Goal: Communication & Community: Connect with others

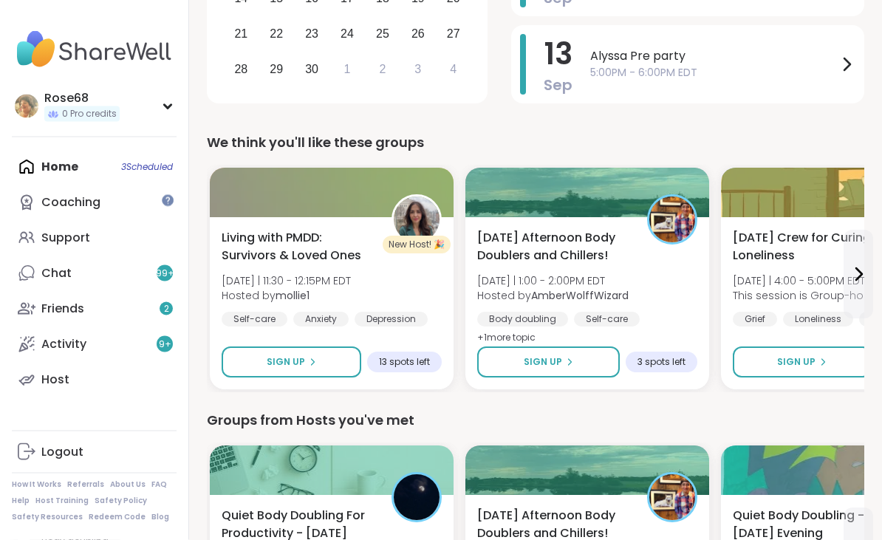
scroll to position [406, 0]
click at [541, 355] on span "Sign Up" at bounding box center [543, 361] width 38 height 13
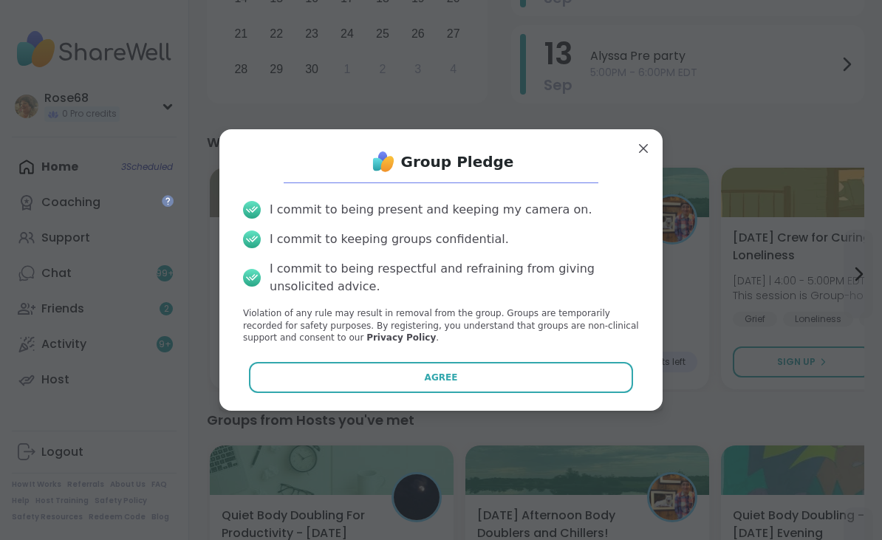
click at [494, 393] on button "Agree" at bounding box center [441, 377] width 385 height 31
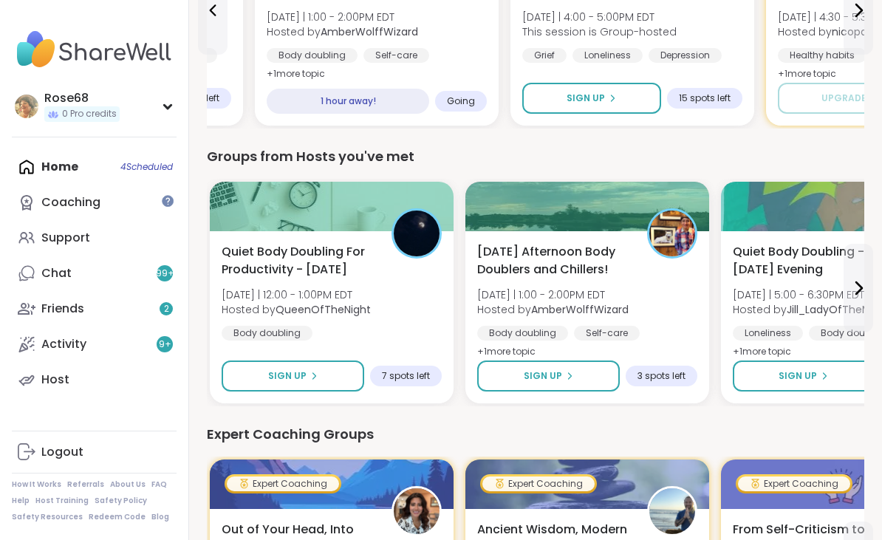
scroll to position [664, 0]
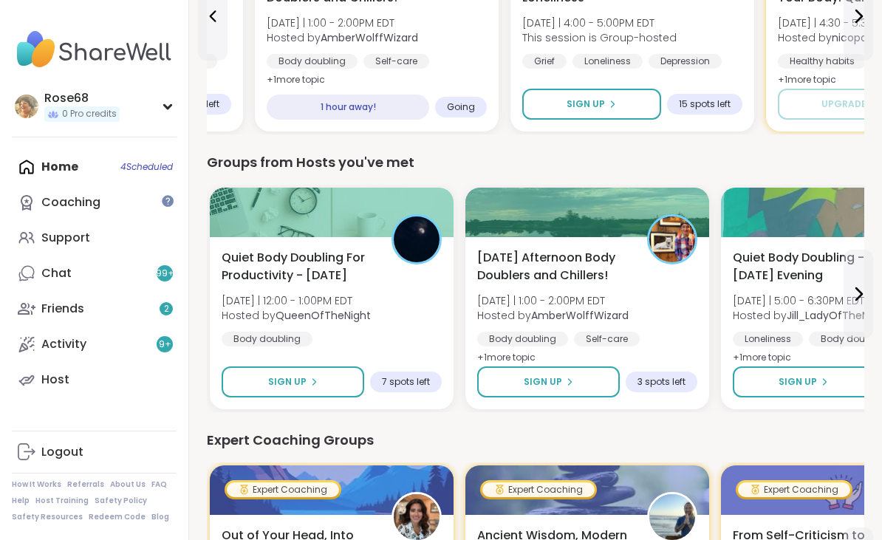
click at [279, 367] on button "Sign Up" at bounding box center [293, 382] width 143 height 31
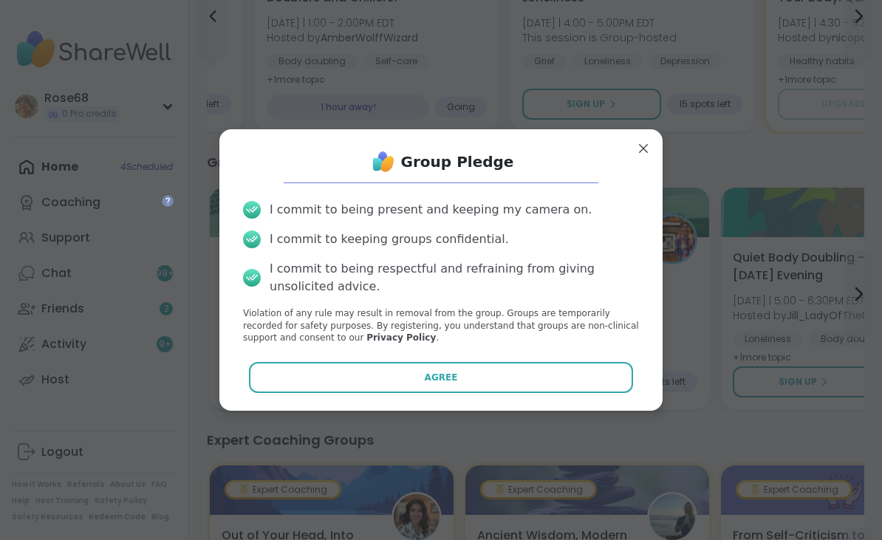
click at [419, 389] on button "Agree" at bounding box center [441, 377] width 385 height 31
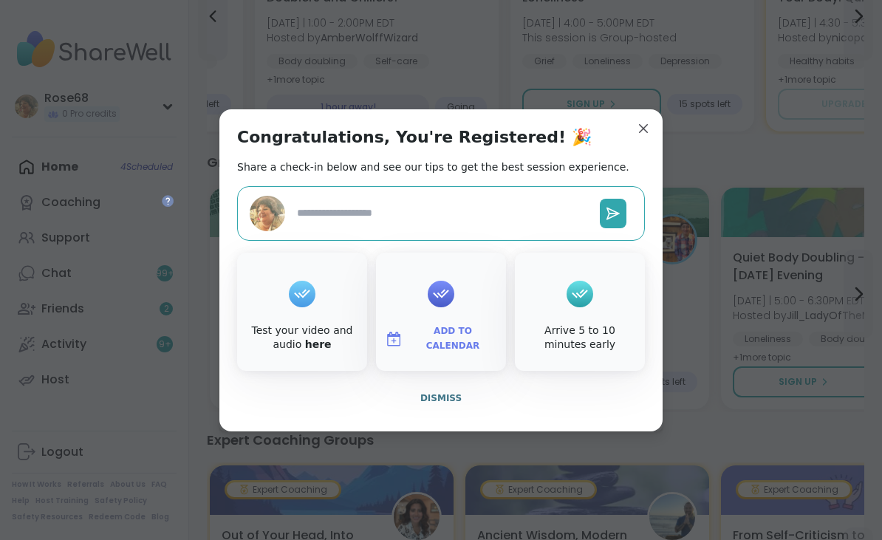
type textarea "*"
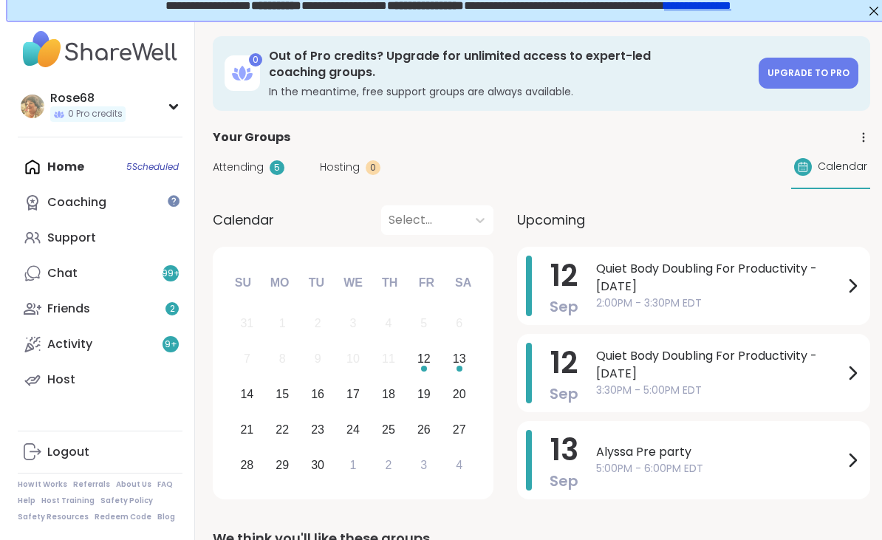
scroll to position [0, 0]
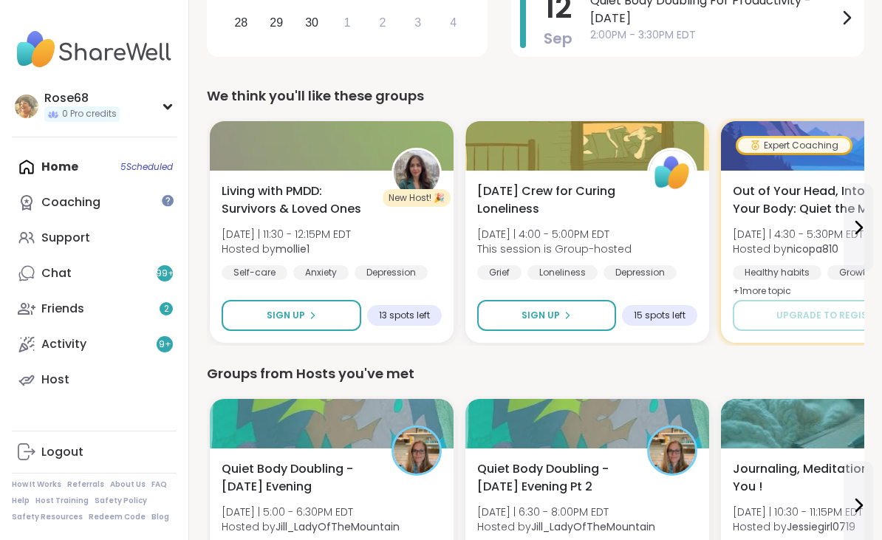
click at [129, 168] on div "Home 5 Scheduled Coaching Support Chat 99 + Friends 2 Activity 9 + Host" at bounding box center [94, 273] width 165 height 248
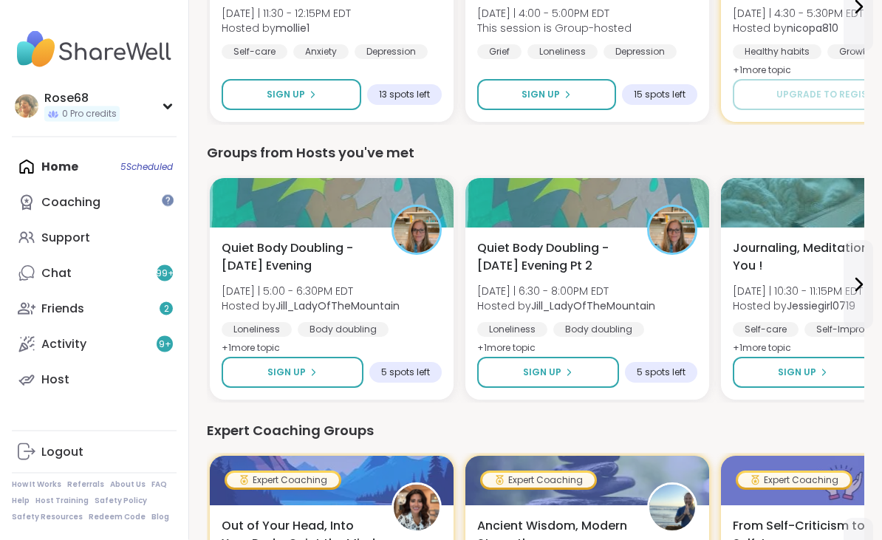
scroll to position [667, 0]
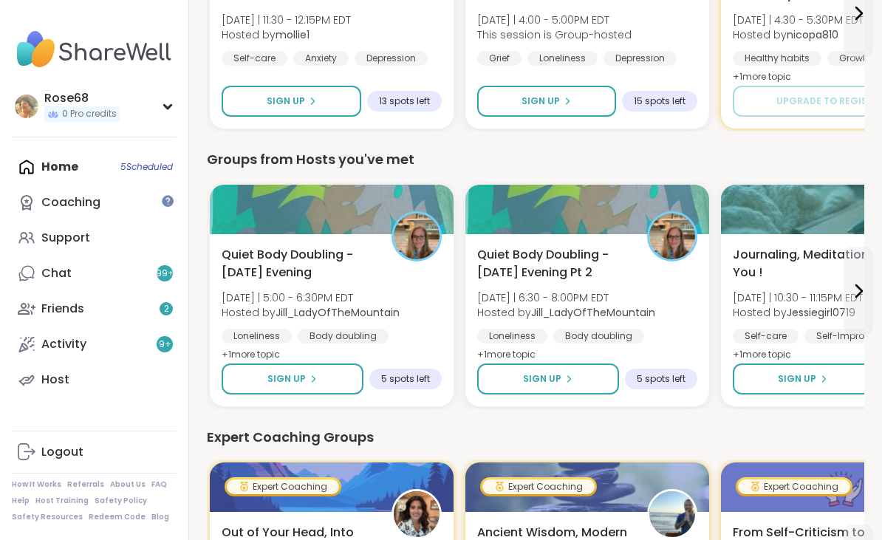
click at [304, 372] on div "Sign Up" at bounding box center [293, 378] width 50 height 13
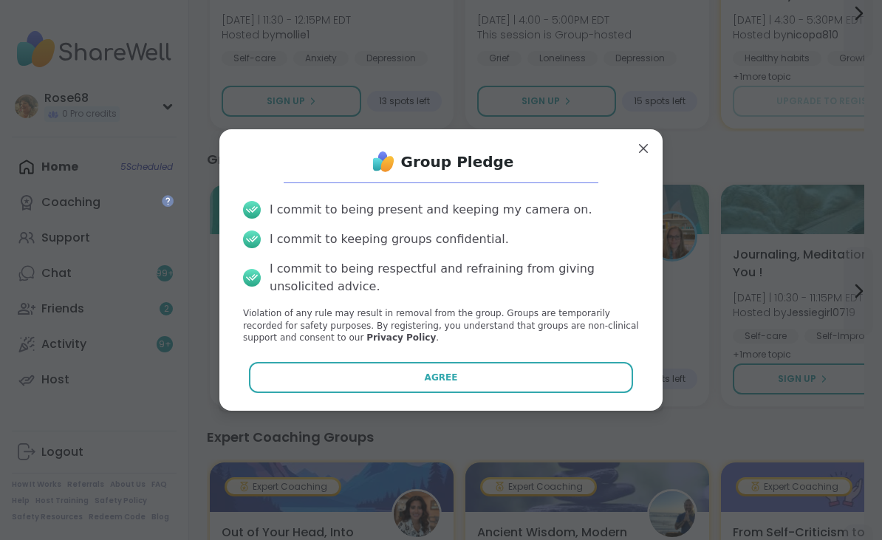
click at [468, 393] on button "Agree" at bounding box center [441, 377] width 385 height 31
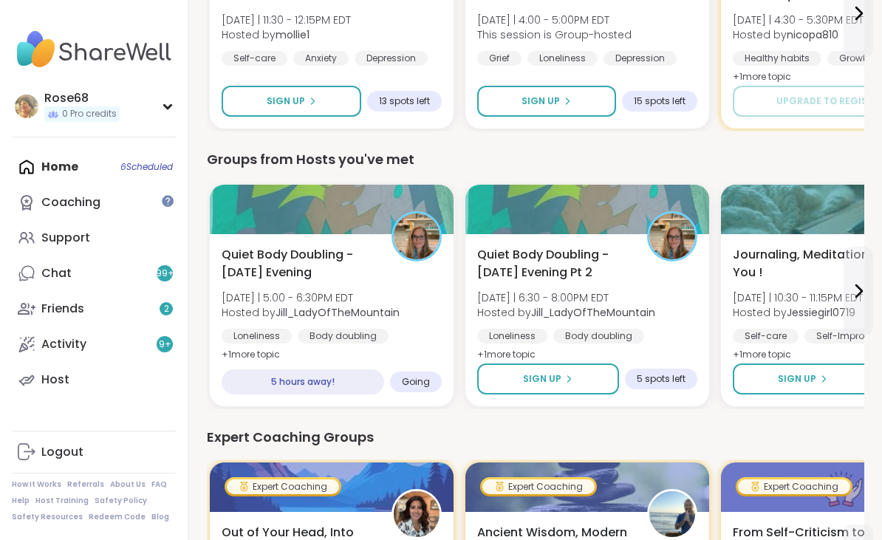
click at [548, 372] on span "Sign Up" at bounding box center [542, 378] width 38 height 13
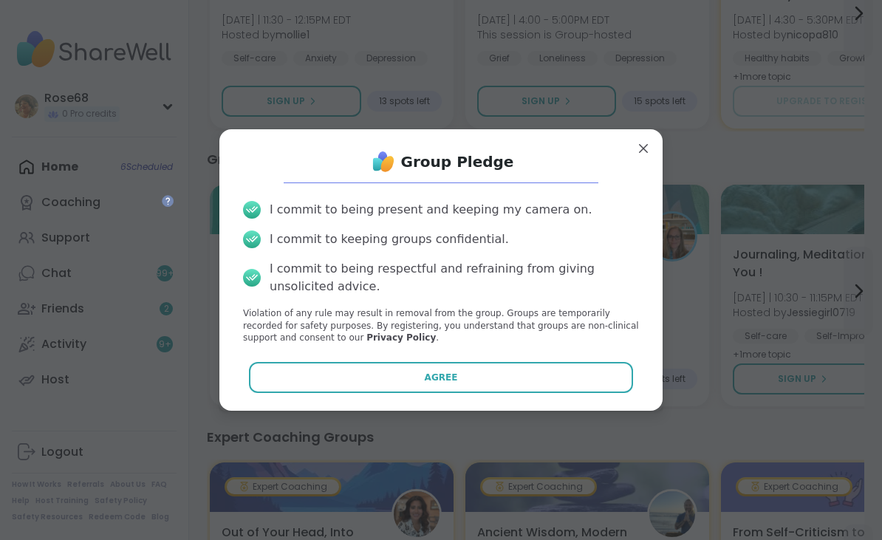
click at [494, 393] on button "Agree" at bounding box center [441, 377] width 385 height 31
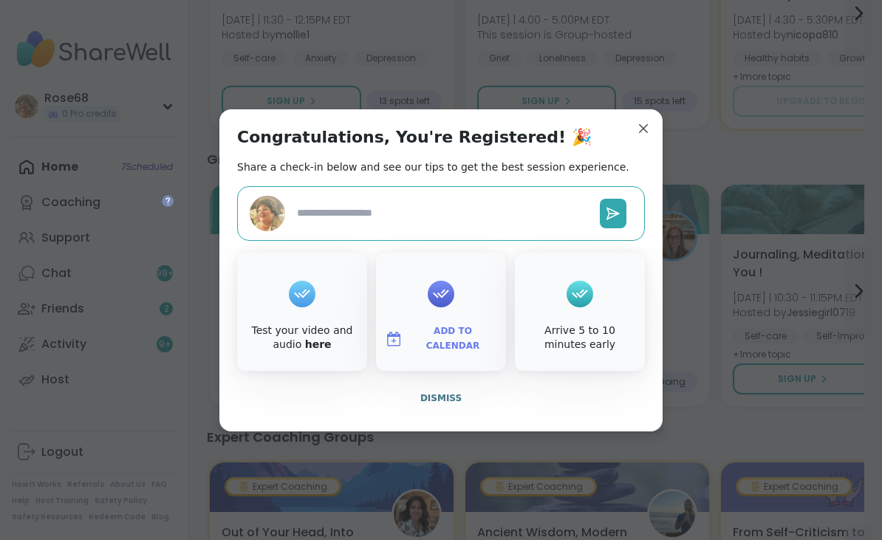
type textarea "*"
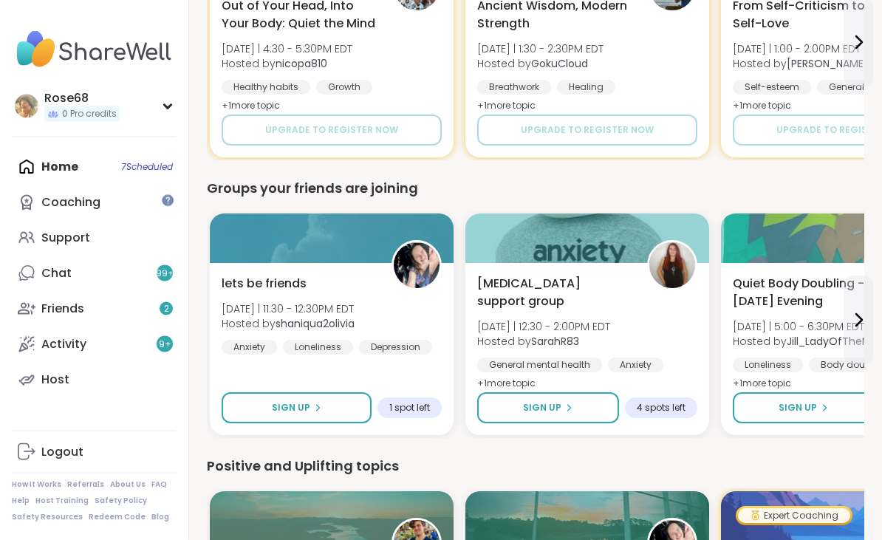
scroll to position [1193, 0]
